Goal: Task Accomplishment & Management: Complete application form

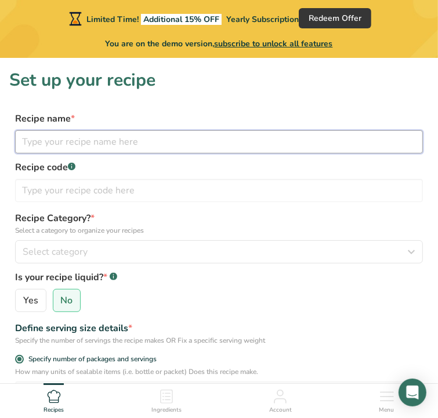
click at [160, 140] on input "text" at bounding box center [218, 141] width 407 height 23
paste input "Chicken sweet corn soup"
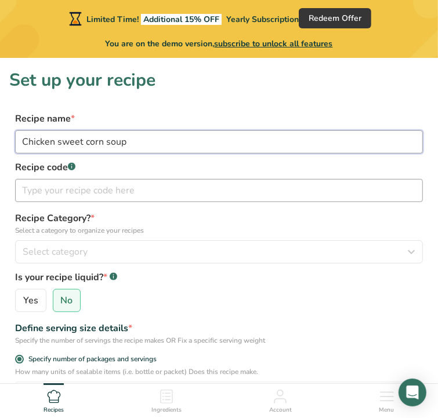
type input "Chicken sweet corn soup"
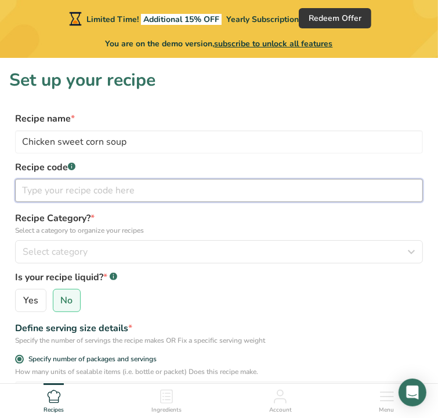
click at [149, 195] on input "text" at bounding box center [218, 190] width 407 height 23
type input "SN"
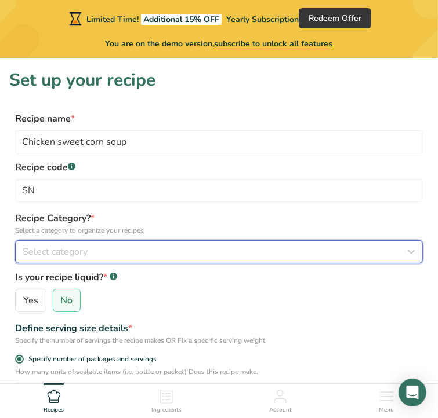
click at [179, 253] on div "Select category" at bounding box center [215, 252] width 385 height 14
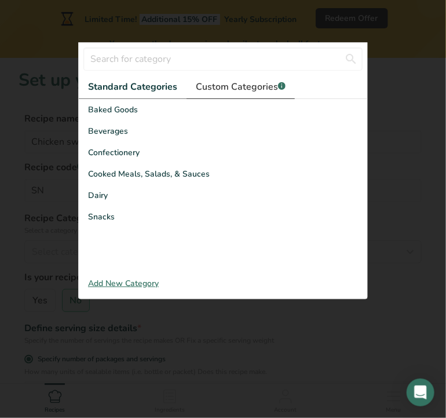
click at [259, 86] on span "Custom Categories .a-a{fill:#347362;}.b-a{fill:#fff;}" at bounding box center [241, 87] width 90 height 14
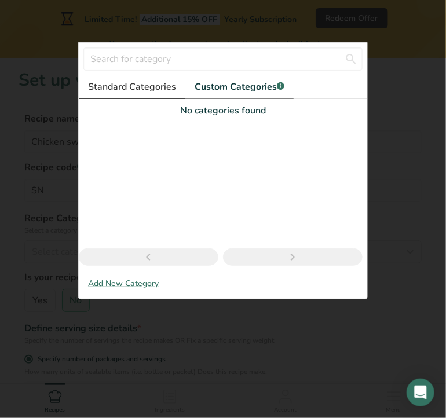
click at [155, 81] on span "Standard Categories" at bounding box center [132, 87] width 88 height 14
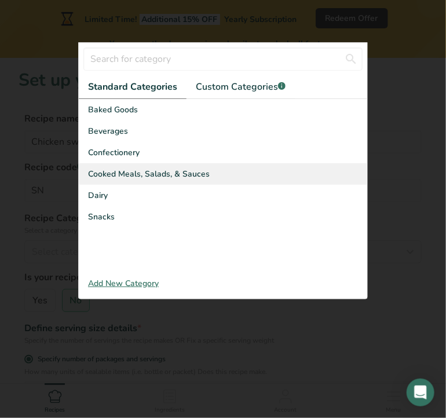
click at [137, 169] on span "Cooked Meals, Salads, & Sauces" at bounding box center [149, 174] width 122 height 12
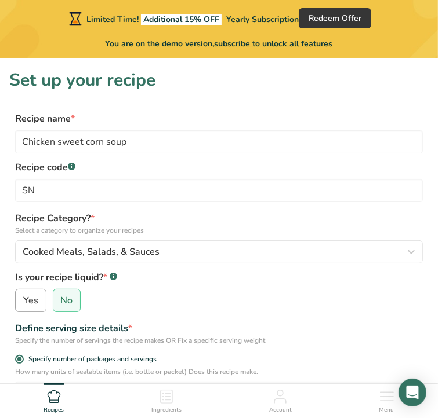
click at [38, 296] on span "Yes" at bounding box center [30, 301] width 15 height 12
click at [23, 297] on input "Yes" at bounding box center [20, 301] width 8 height 8
radio input "true"
radio input "false"
select select "22"
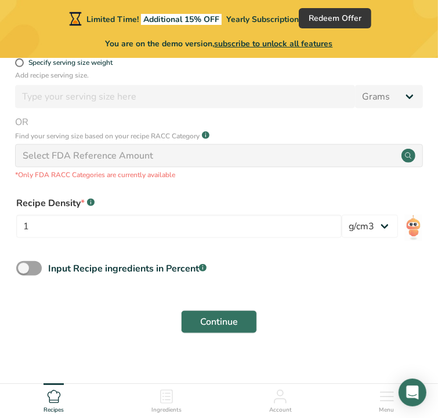
scroll to position [452, 0]
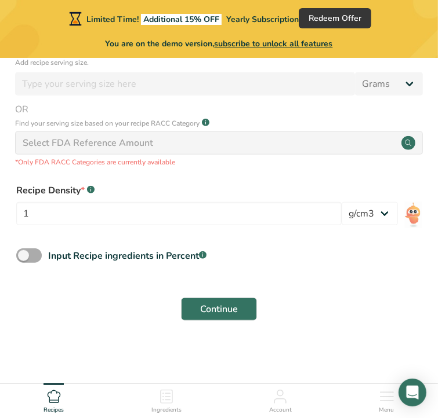
click at [42, 258] on span at bounding box center [28, 256] width 25 height 14
click at [24, 258] on input "Input Recipe ingredients in Percent .a-a{fill:#347362;}.b-a{fill:#fff;}" at bounding box center [20, 256] width 8 height 8
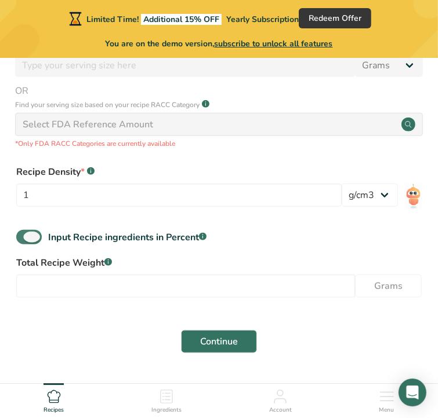
click at [41, 245] on span at bounding box center [28, 237] width 25 height 14
click at [24, 241] on input "Input Recipe ingredients in Percent .a-a{fill:#347362;}.b-a{fill:#fff;}" at bounding box center [20, 238] width 8 height 8
checkbox input "false"
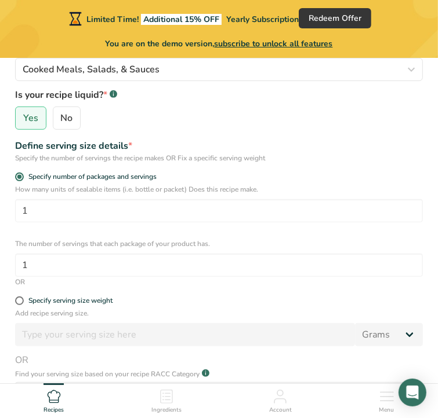
scroll to position [184, 0]
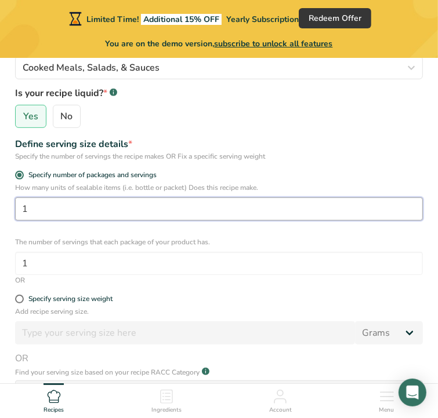
click at [169, 208] on input "1" at bounding box center [218, 209] width 407 height 23
paste input "78.68"
type input "78.68"
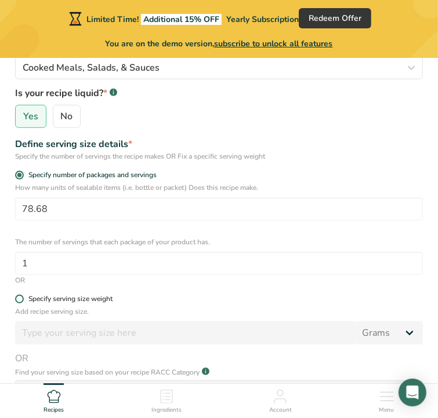
click at [24, 296] on span at bounding box center [19, 299] width 9 height 9
click at [23, 296] on input "Specify serving size weight" at bounding box center [19, 300] width 8 height 8
radio input "true"
radio input "false"
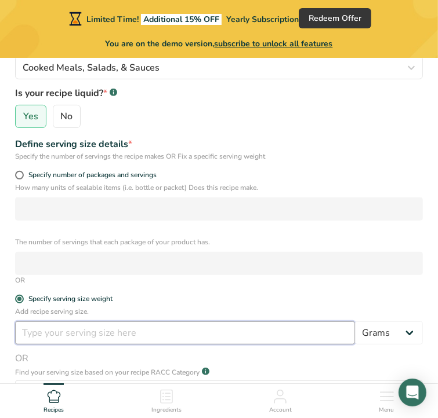
click at [67, 331] on input "number" at bounding box center [185, 333] width 340 height 23
paste input "78.68"
type input "78.68"
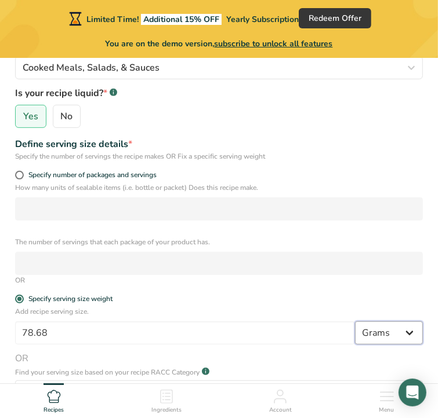
click at [375, 339] on select "Grams kg mg mcg lb oz l mL fl oz tbsp tsp cup qt gallon" at bounding box center [389, 333] width 68 height 23
select select "6"
click at [355, 322] on select "Grams kg mg mcg lb oz l mL fl oz tbsp tsp cup qt gallon" at bounding box center [389, 333] width 68 height 23
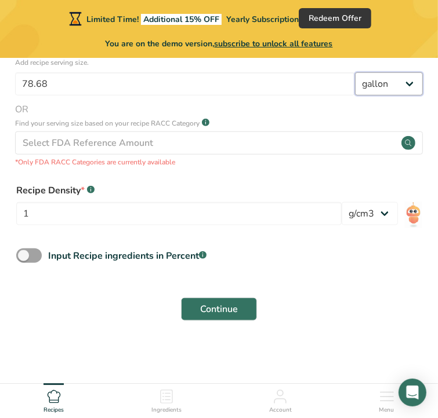
scroll to position [452, 0]
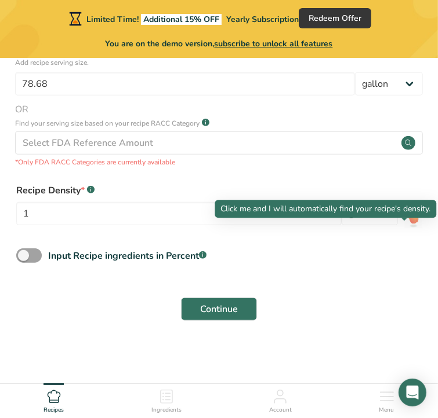
click at [404, 217] on img at bounding box center [412, 215] width 17 height 26
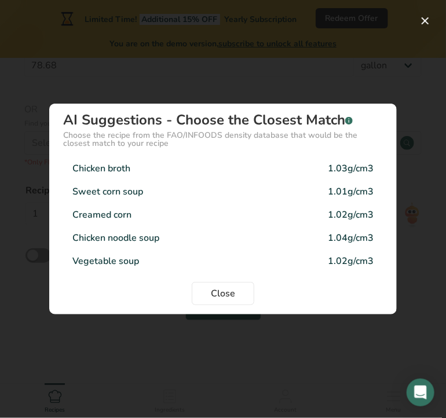
click at [249, 200] on div "Sweet corn soup 1.01g/cm3" at bounding box center [223, 191] width 320 height 23
type input "1.01"
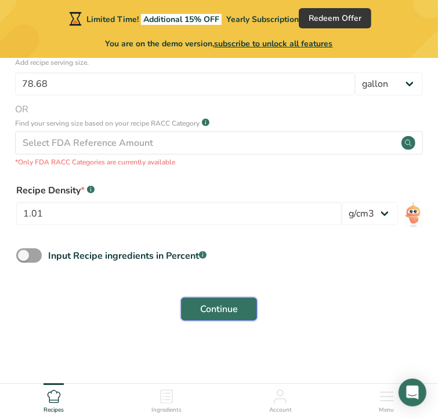
click at [246, 311] on button "Continue" at bounding box center [219, 309] width 76 height 23
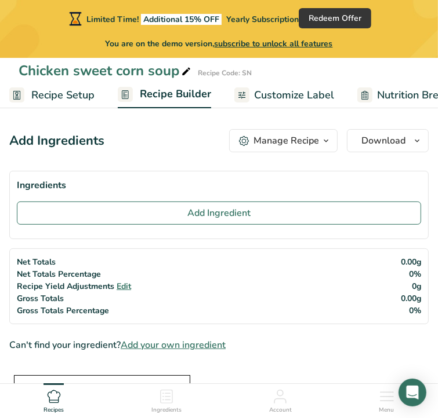
click at [414, 96] on span "Nutrition Breakdown" at bounding box center [426, 96] width 99 height 16
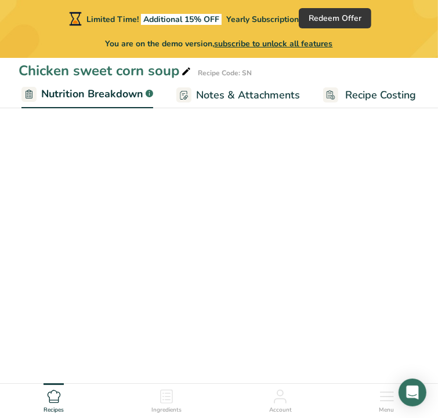
select select "Calories"
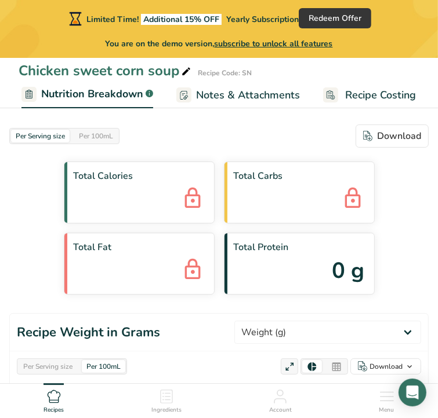
scroll to position [0, 338]
click at [126, 102] on span "Nutrition Breakdown" at bounding box center [91, 94] width 102 height 16
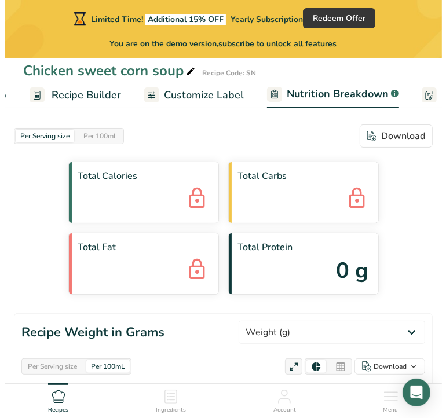
scroll to position [0, 0]
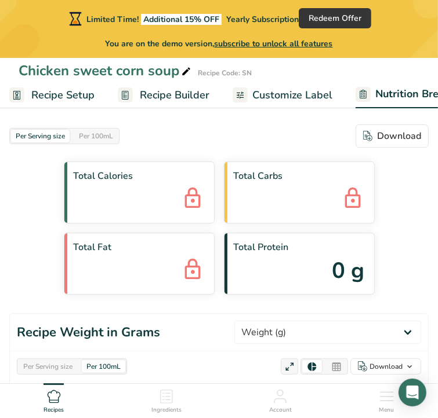
click at [230, 45] on span "subscribe to unlock all features" at bounding box center [273, 43] width 118 height 11
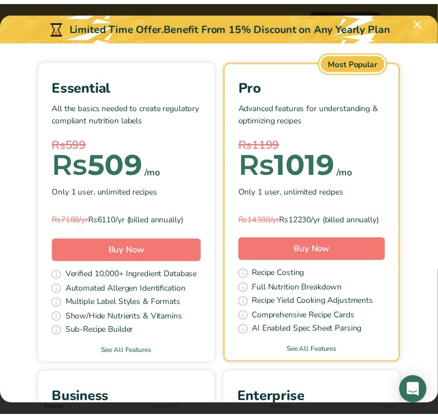
scroll to position [38, 0]
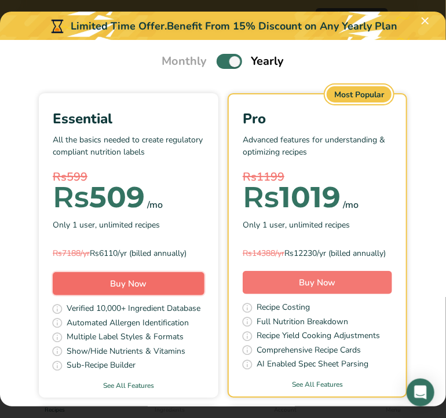
click at [160, 279] on button "Buy Now" at bounding box center [129, 283] width 152 height 23
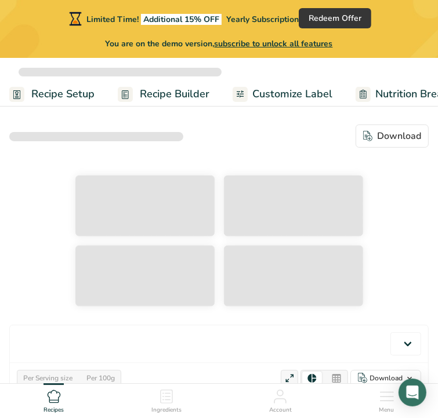
select select "Calories"
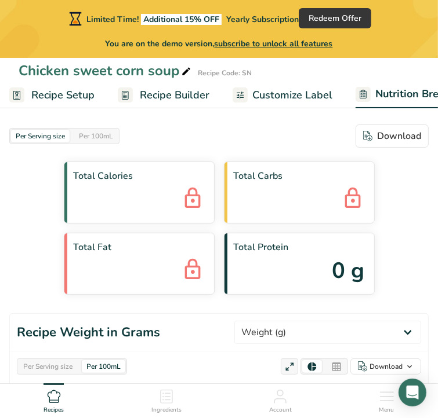
click at [288, 100] on span "Customize Label" at bounding box center [292, 96] width 80 height 16
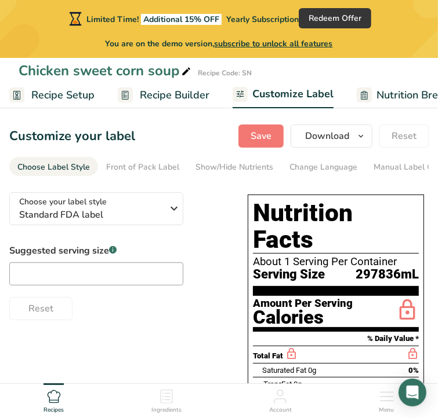
click at [60, 97] on span "Recipe Setup" at bounding box center [62, 96] width 63 height 16
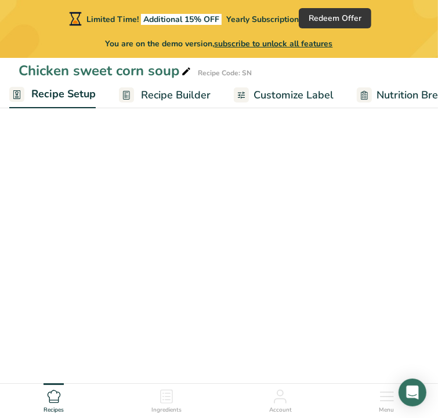
scroll to position [0, 4]
select select "6"
select select "22"
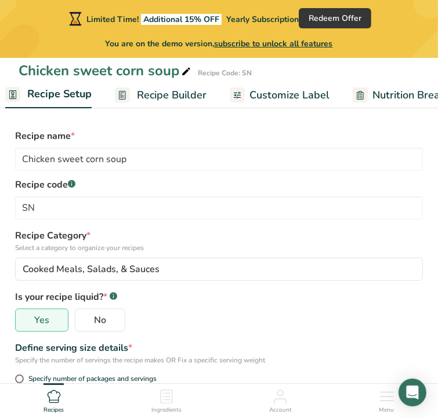
click at [172, 99] on span "Recipe Builder" at bounding box center [172, 96] width 70 height 16
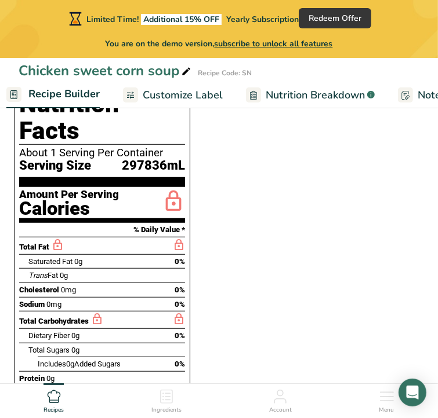
scroll to position [265, 0]
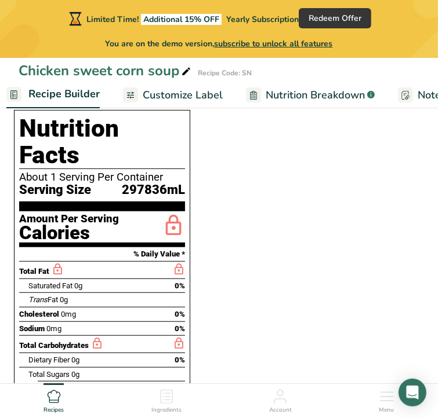
click at [155, 183] on span "297836mL" at bounding box center [153, 190] width 63 height 14
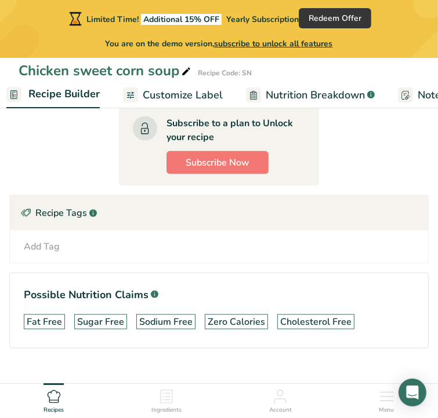
scroll to position [684, 0]
